Goal: Task Accomplishment & Management: Complete application form

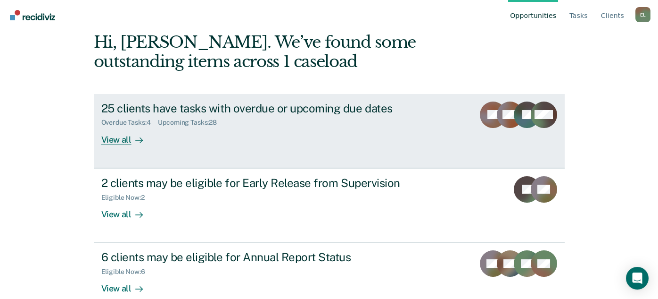
scroll to position [64, 0]
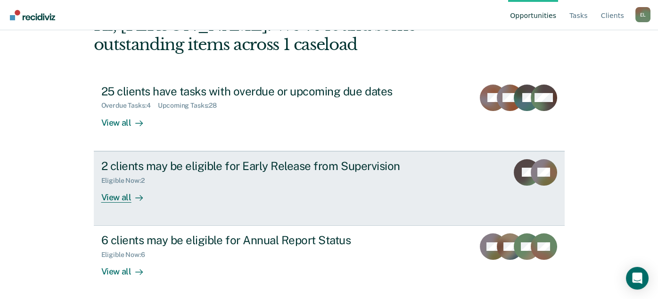
click at [118, 199] on div "View all" at bounding box center [127, 193] width 53 height 18
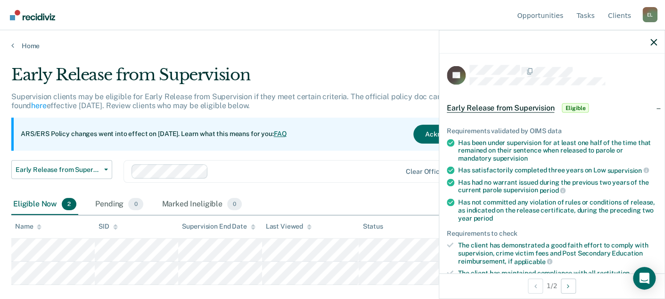
click at [313, 170] on div at bounding box center [306, 171] width 189 height 11
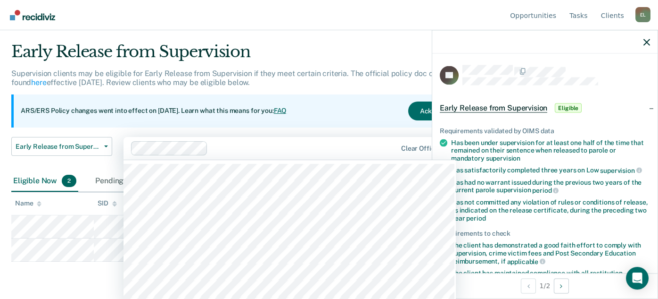
scroll to position [25, 0]
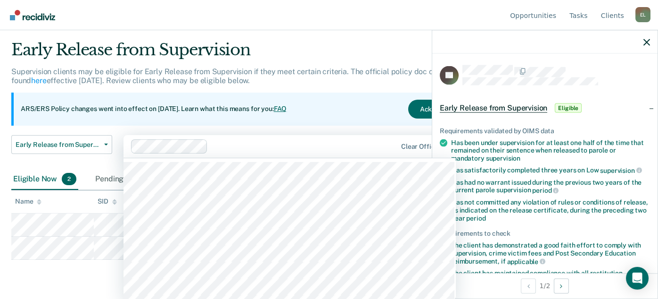
click at [286, 92] on div "Early Release from Supervision Supervision clients may be eligible for Early Re…" at bounding box center [258, 104] width 494 height 129
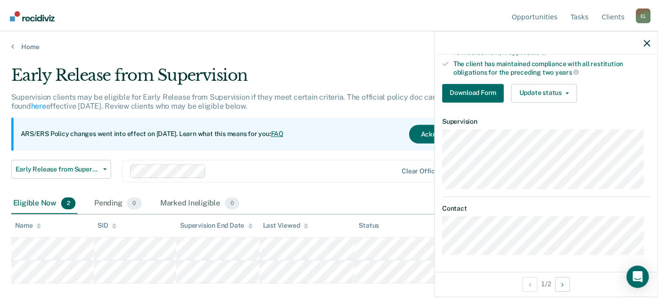
scroll to position [52, 0]
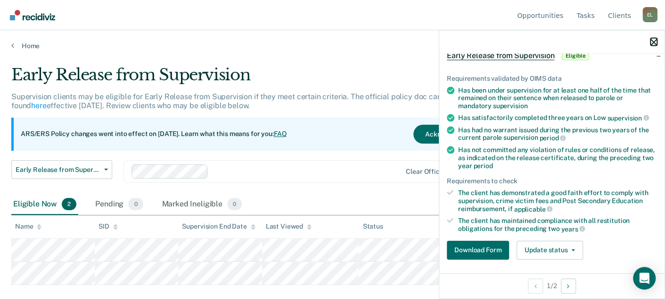
click at [652, 42] on icon "button" at bounding box center [654, 42] width 7 height 7
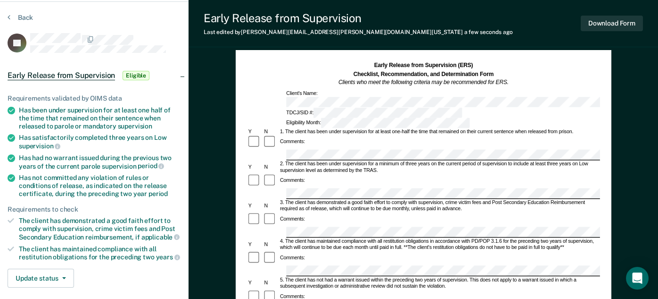
scroll to position [28, 0]
click at [606, 28] on button "Download Form" at bounding box center [612, 24] width 62 height 16
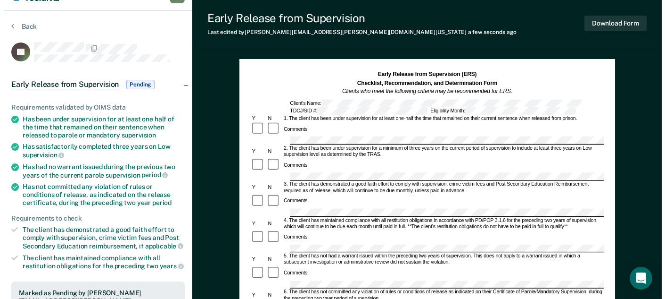
scroll to position [0, 0]
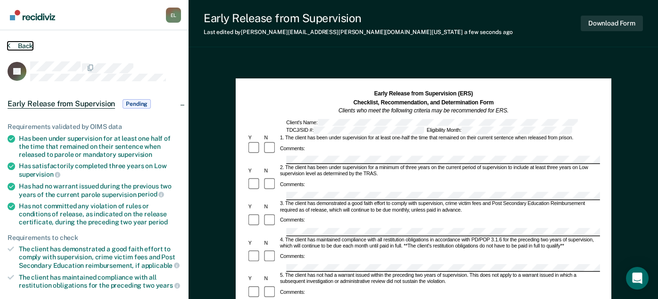
click at [19, 45] on button "Back" at bounding box center [20, 46] width 25 height 8
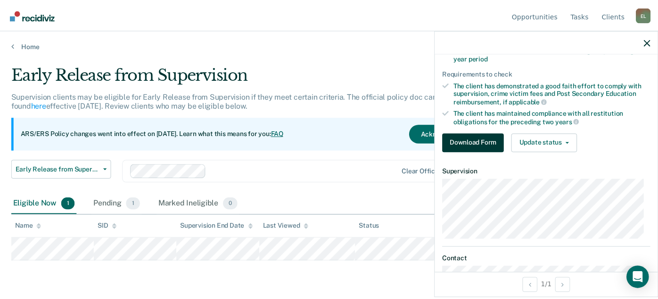
scroll to position [209, 0]
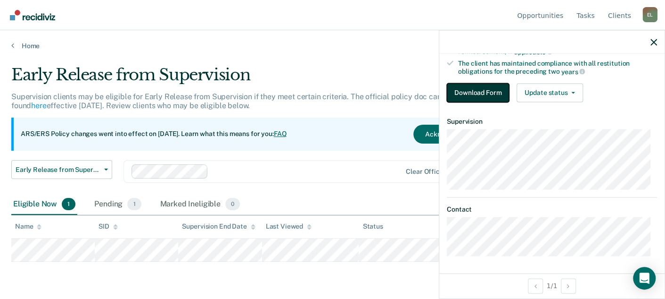
click at [486, 91] on button "Download Form" at bounding box center [478, 92] width 62 height 19
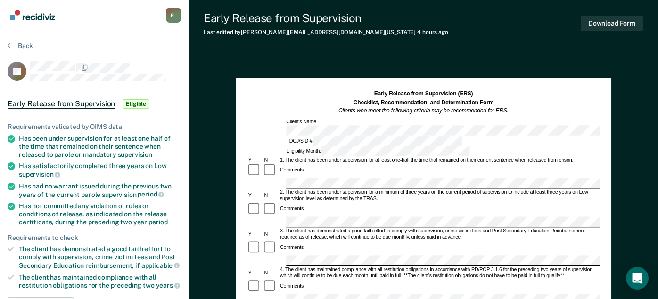
click at [313, 163] on div "Comments:" at bounding box center [423, 170] width 353 height 15
click at [274, 163] on div at bounding box center [271, 170] width 16 height 15
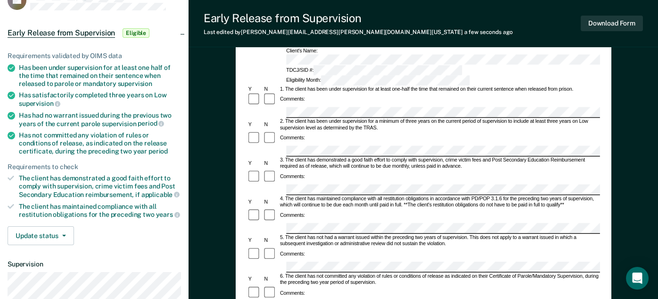
scroll to position [78, 0]
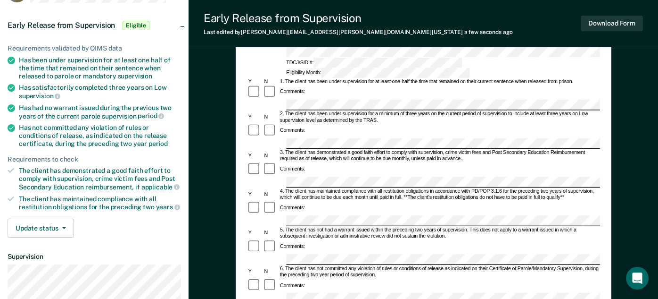
click at [318, 162] on div "Comments:" at bounding box center [423, 175] width 353 height 26
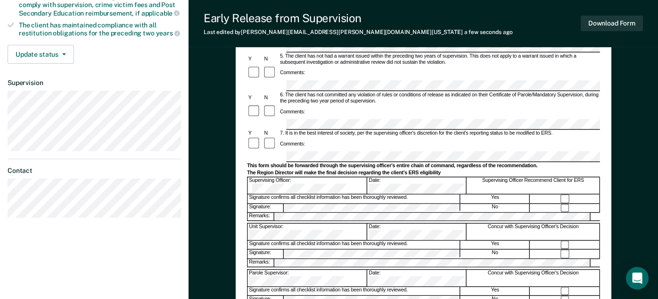
scroll to position [235, 0]
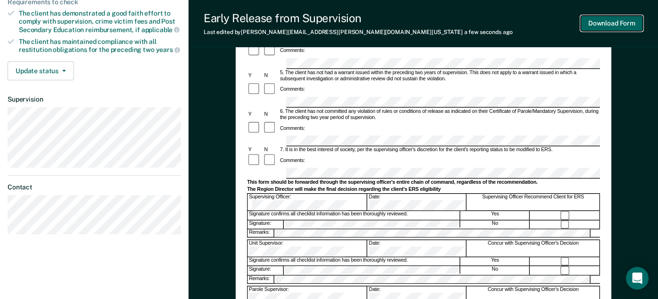
click at [599, 20] on button "Download Form" at bounding box center [612, 24] width 62 height 16
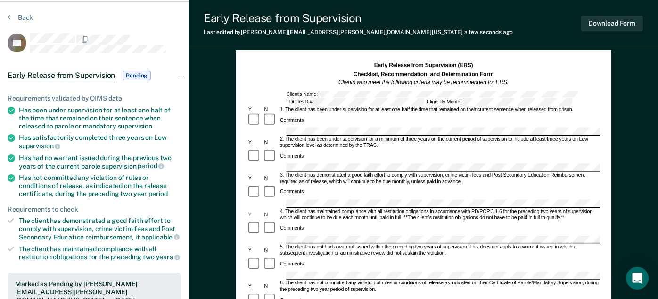
scroll to position [0, 0]
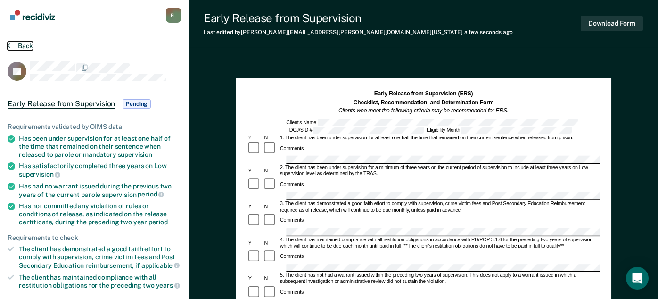
click at [18, 45] on button "Back" at bounding box center [20, 46] width 25 height 8
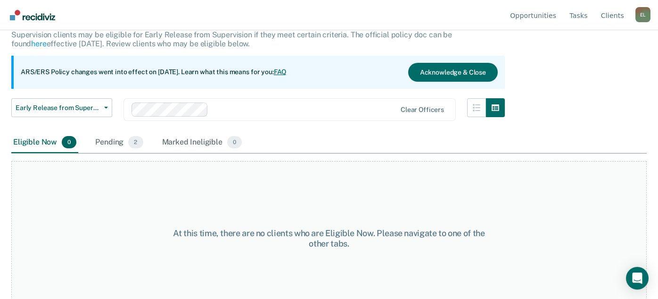
scroll to position [78, 0]
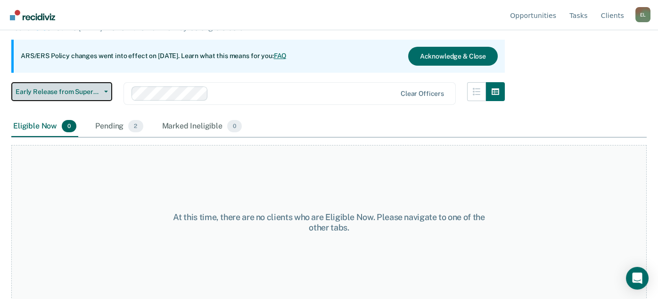
click at [89, 92] on span "Early Release from Supervision" at bounding box center [58, 92] width 85 height 8
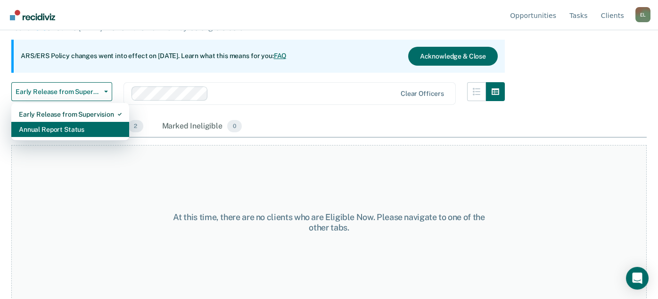
click at [71, 131] on div "Annual Report Status" at bounding box center [70, 129] width 103 height 15
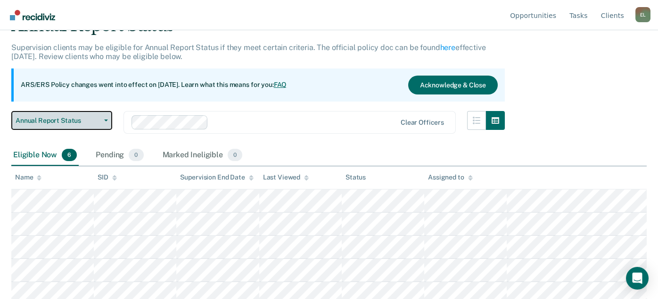
scroll to position [76, 0]
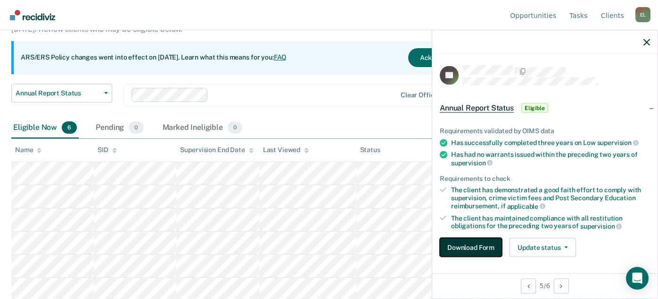
click at [481, 245] on button "Download Form" at bounding box center [471, 246] width 62 height 19
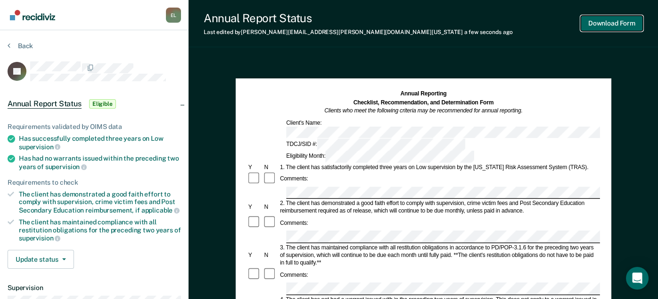
click at [594, 21] on button "Download Form" at bounding box center [612, 24] width 62 height 16
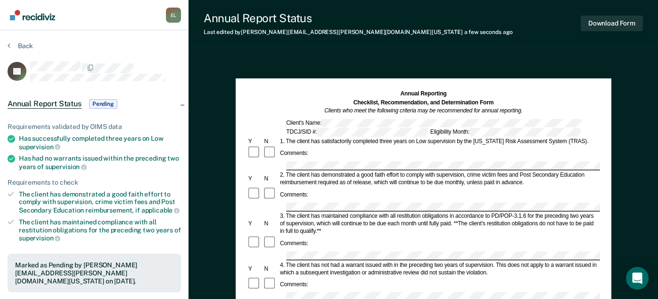
click at [18, 50] on div "Back" at bounding box center [95, 52] width 174 height 20
click at [21, 45] on button "Back" at bounding box center [20, 46] width 25 height 8
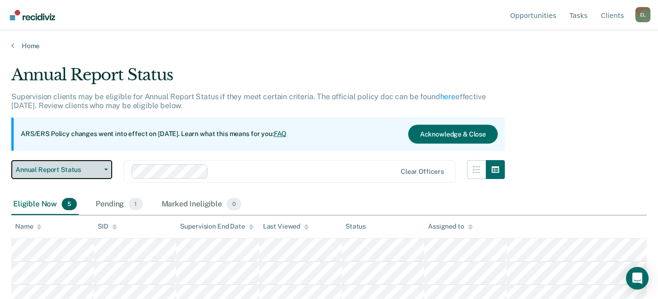
click at [71, 173] on button "Annual Report Status" at bounding box center [61, 169] width 101 height 19
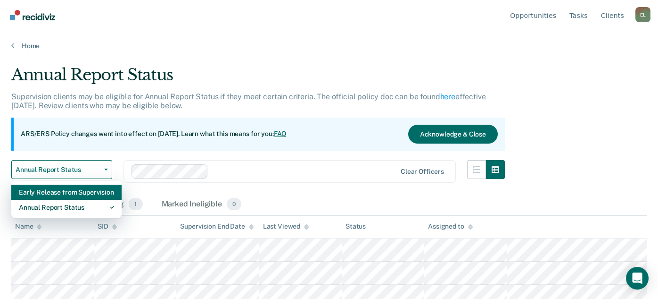
click at [68, 192] on div "Early Release from Supervision" at bounding box center [66, 191] width 95 height 15
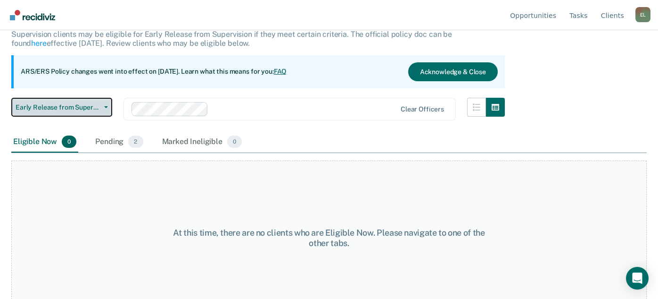
scroll to position [78, 0]
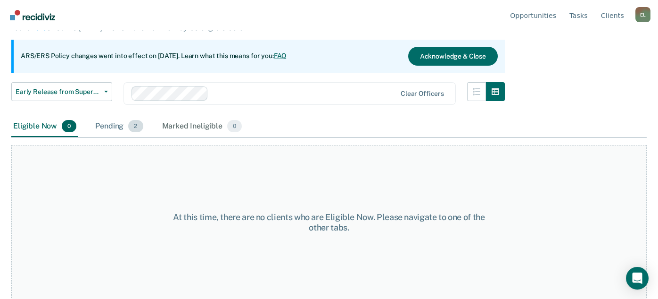
click at [110, 127] on div "Pending 2" at bounding box center [118, 126] width 51 height 21
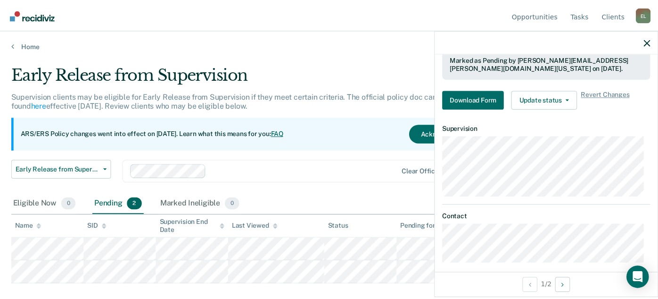
scroll to position [255, 0]
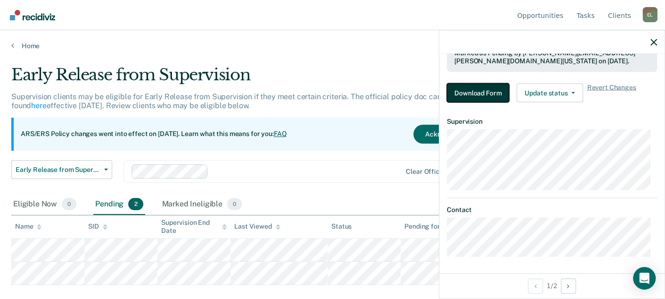
click at [496, 94] on button "Download Form" at bounding box center [478, 92] width 62 height 19
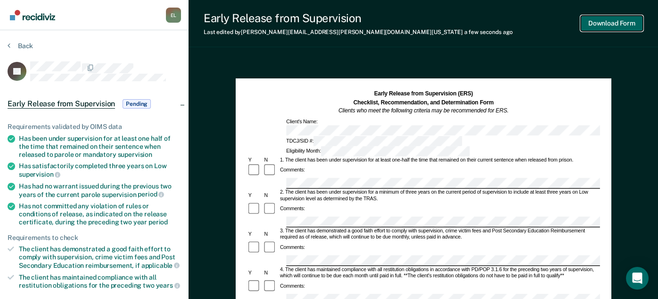
click at [603, 24] on button "Download Form" at bounding box center [612, 24] width 62 height 16
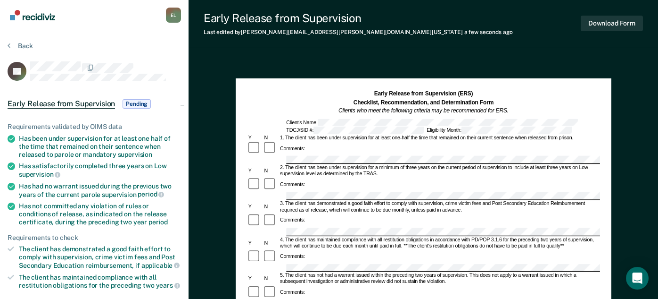
click at [19, 41] on section "Back JG Early Release from Supervision Pending Requirements validated by OIMS d…" at bounding box center [94, 286] width 189 height 512
click at [21, 50] on div "Back" at bounding box center [95, 52] width 174 height 20
click at [22, 47] on button "Back" at bounding box center [20, 46] width 25 height 8
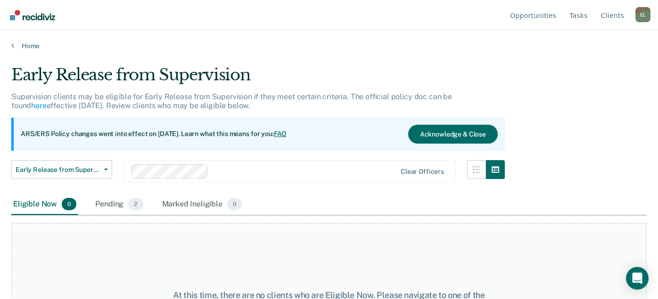
scroll to position [78, 0]
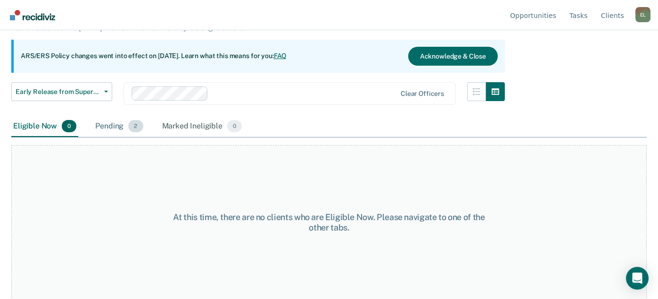
click at [120, 127] on div "Pending 2" at bounding box center [118, 126] width 51 height 21
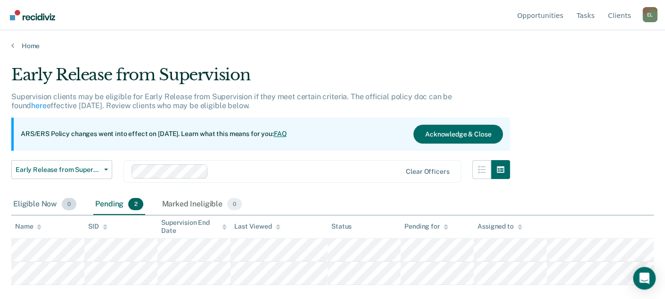
click at [38, 203] on div "Eligible Now 0" at bounding box center [44, 204] width 67 height 21
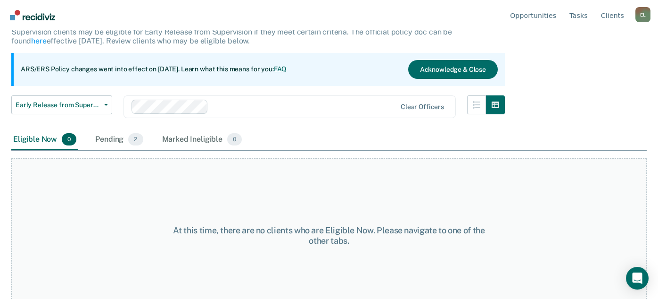
scroll to position [78, 0]
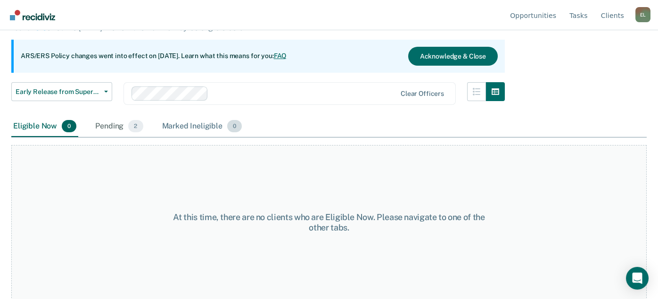
click at [182, 127] on div "Marked Ineligible 0" at bounding box center [202, 126] width 84 height 21
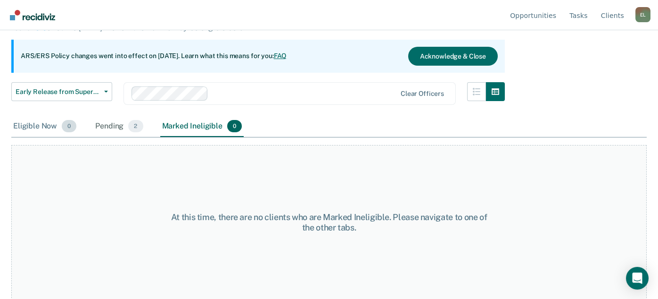
click at [33, 130] on div "Eligible Now 0" at bounding box center [44, 126] width 67 height 21
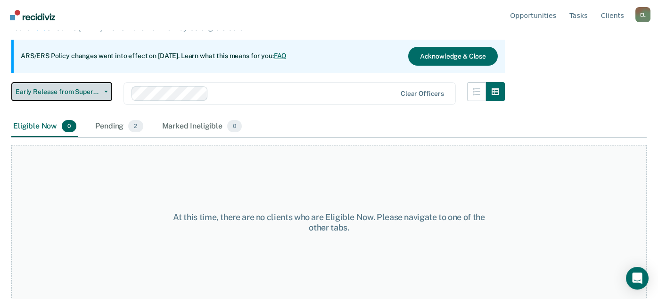
click at [81, 88] on span "Early Release from Supervision" at bounding box center [58, 92] width 85 height 8
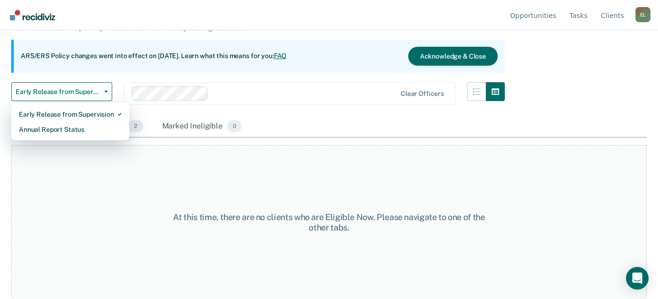
click at [294, 104] on div "Early Release from Supervision Early Release from Supervision Annual Report Sta…" at bounding box center [258, 99] width 494 height 34
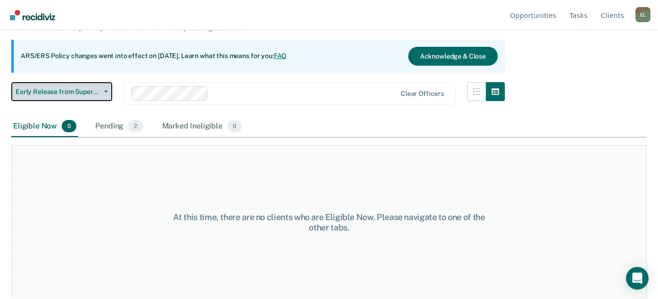
click at [86, 93] on span "Early Release from Supervision" at bounding box center [58, 92] width 85 height 8
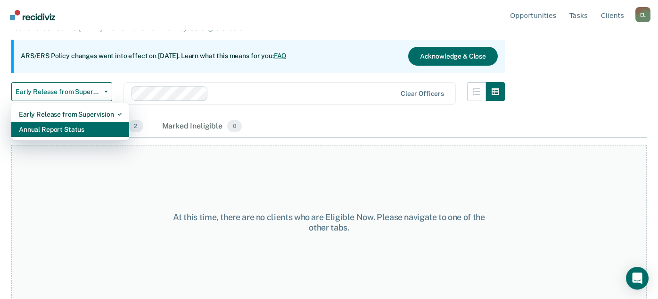
click at [83, 125] on div "Annual Report Status" at bounding box center [70, 129] width 103 height 15
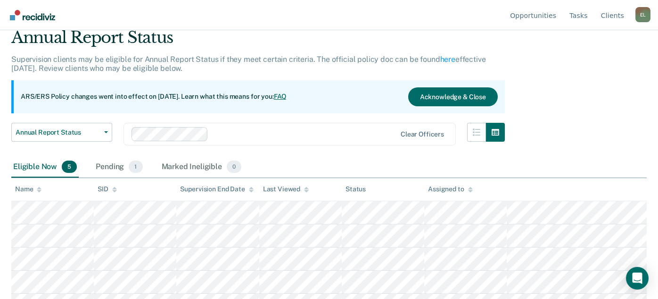
scroll to position [54, 0]
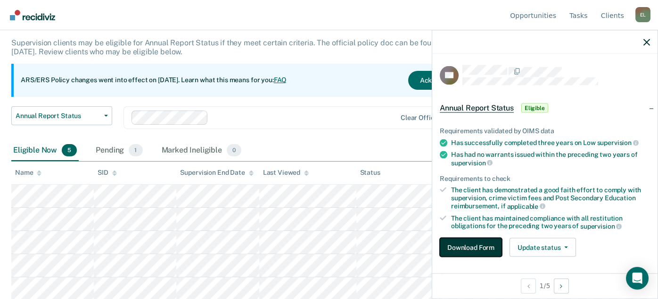
click at [482, 246] on button "Download Form" at bounding box center [471, 246] width 62 height 19
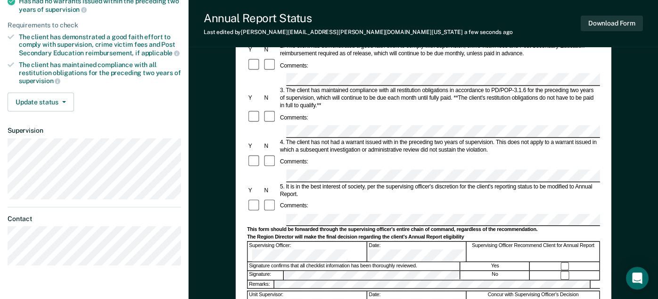
scroll to position [78, 0]
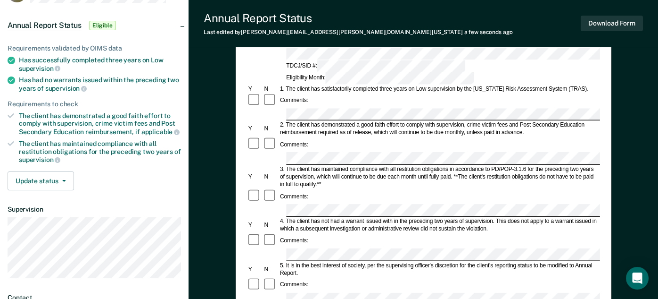
click at [349, 277] on div "Comments:" at bounding box center [423, 284] width 353 height 15
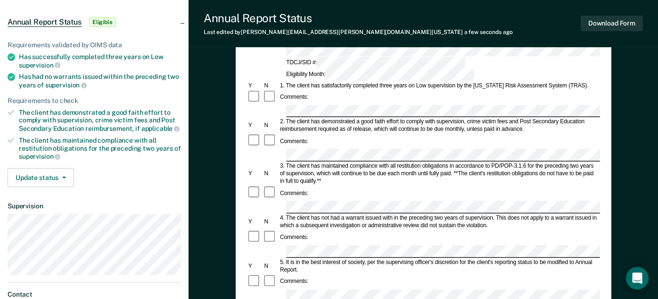
scroll to position [0, 0]
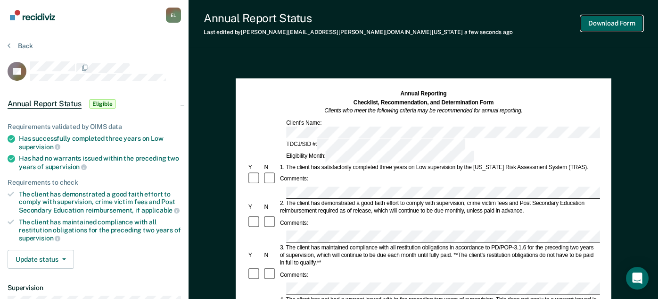
click at [597, 25] on button "Download Form" at bounding box center [612, 24] width 62 height 16
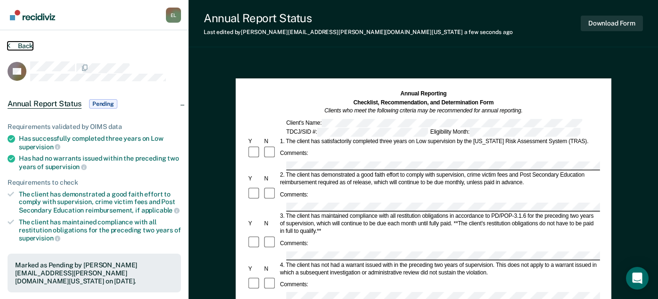
click at [14, 47] on button "Back" at bounding box center [20, 46] width 25 height 8
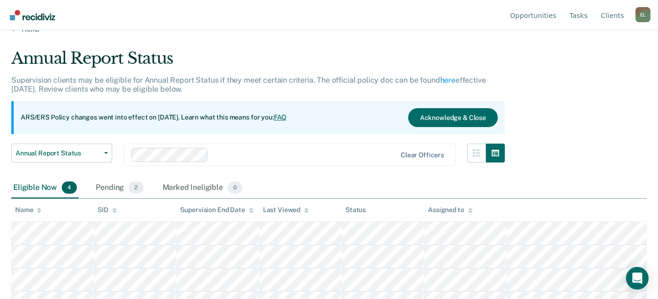
scroll to position [31, 0]
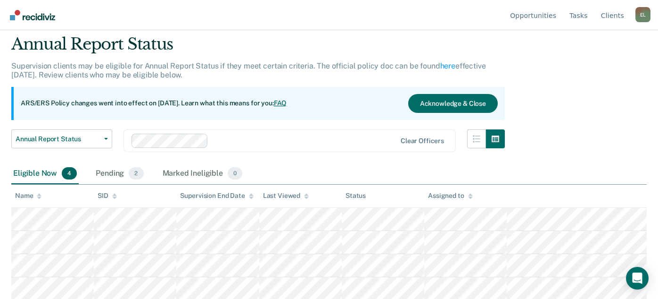
click at [112, 166] on div "Pending 2" at bounding box center [119, 173] width 51 height 21
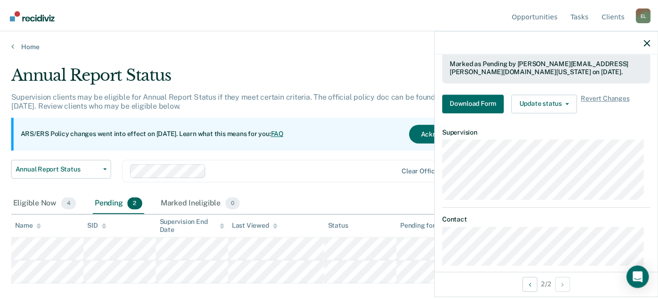
scroll to position [200, 0]
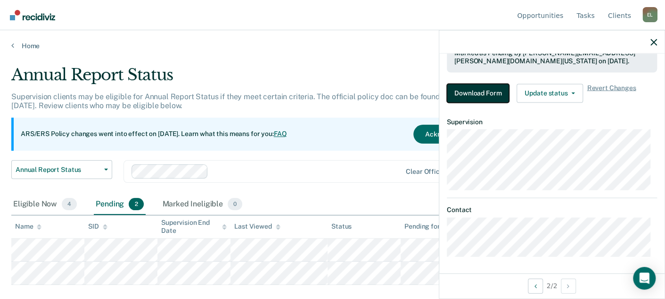
click at [490, 98] on button "Download Form" at bounding box center [478, 92] width 62 height 19
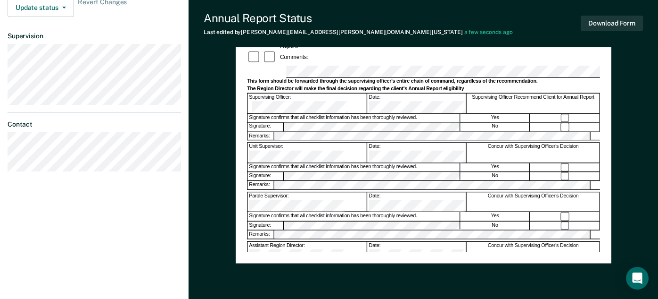
scroll to position [314, 0]
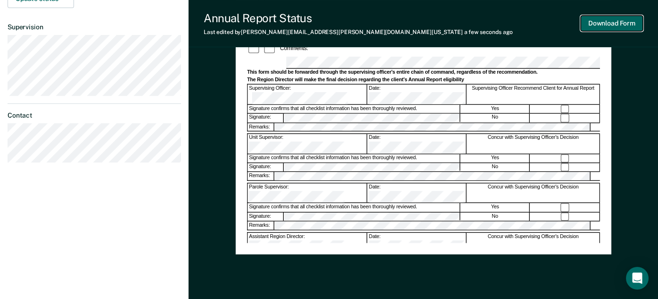
click at [594, 25] on button "Download Form" at bounding box center [612, 24] width 62 height 16
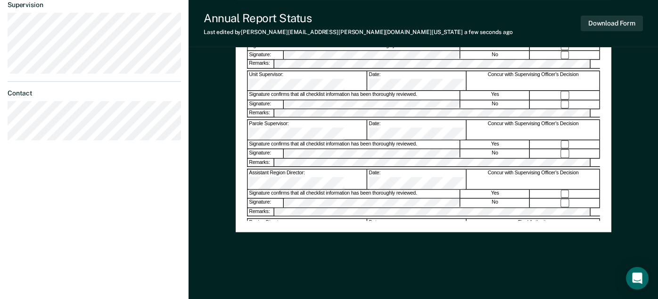
scroll to position [342, 0]
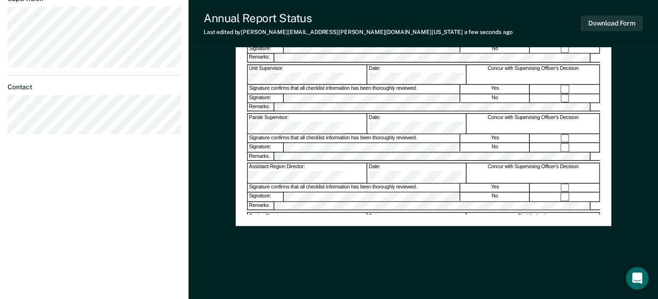
click at [405, 281] on div "Annual Reporting Checklist, Recommendation, and Determination Form Clients who …" at bounding box center [424, 7] width 376 height 553
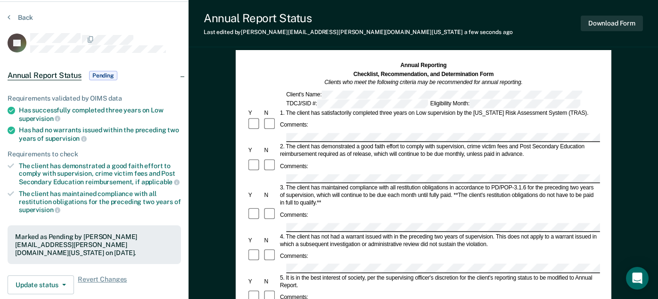
scroll to position [0, 0]
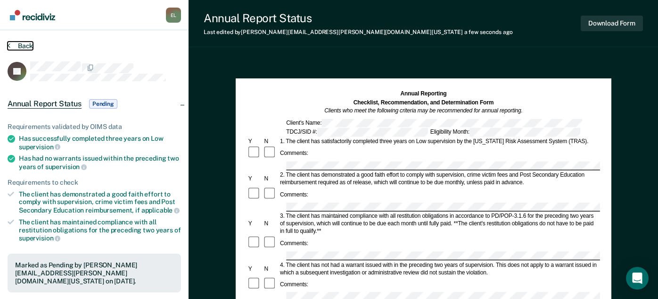
click at [19, 46] on button "Back" at bounding box center [20, 46] width 25 height 8
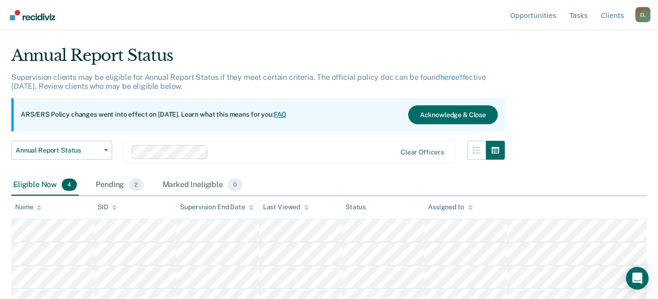
scroll to position [31, 0]
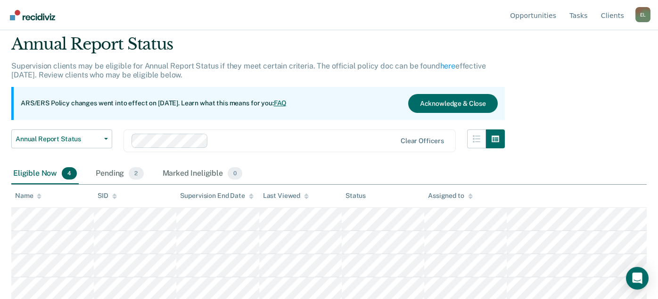
click at [28, 168] on div "Eligible Now 4" at bounding box center [44, 173] width 67 height 21
click at [30, 169] on div "Eligible Now 4" at bounding box center [44, 173] width 67 height 21
